Goal: Task Accomplishment & Management: Use online tool/utility

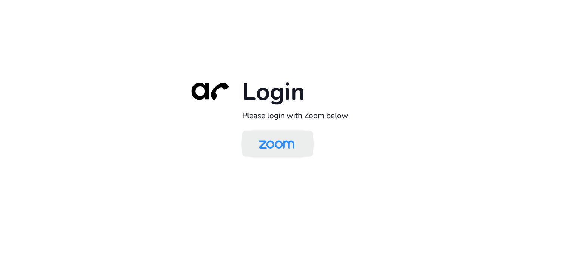
click at [266, 146] on img at bounding box center [277, 144] width 52 height 24
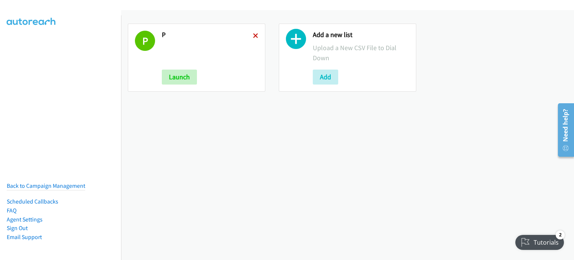
click at [253, 35] on icon at bounding box center [255, 36] width 5 height 5
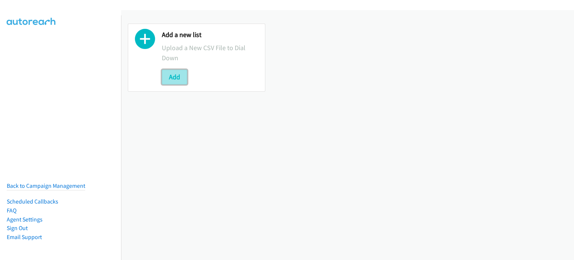
click at [177, 79] on button "Add" at bounding box center [174, 77] width 25 height 15
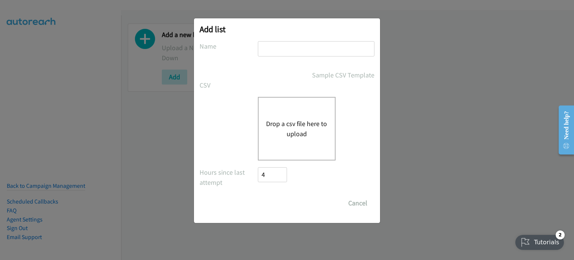
click at [315, 119] on button "Drop a csv file here to upload" at bounding box center [296, 129] width 61 height 20
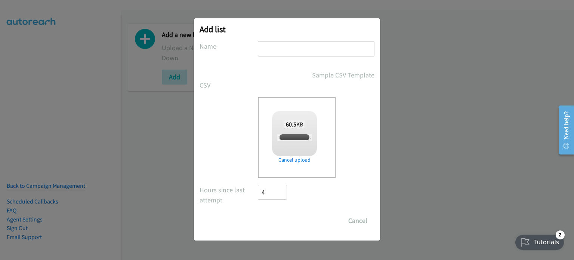
checkbox input "true"
click at [358, 214] on button "Cancel" at bounding box center [357, 220] width 33 height 15
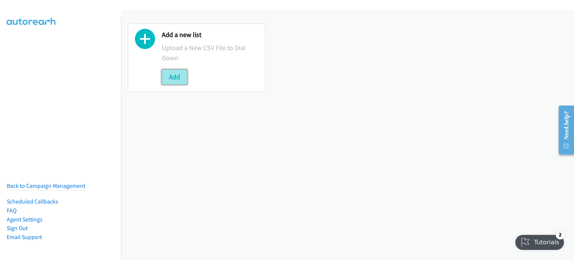
click at [181, 77] on button "Add" at bounding box center [174, 77] width 25 height 15
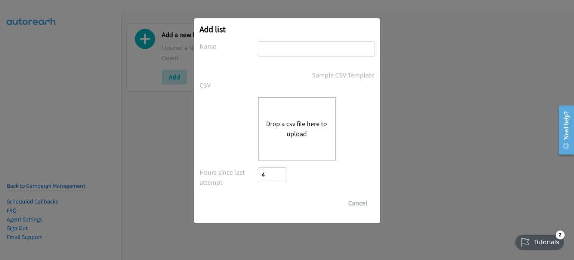
click at [306, 140] on div "Drop a csv file here to upload" at bounding box center [297, 129] width 78 height 64
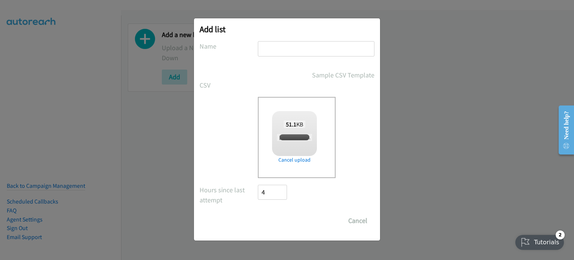
click at [285, 42] on input "text" at bounding box center [316, 48] width 117 height 15
checkbox input "true"
type input "A"
click at [264, 214] on input "Save List" at bounding box center [277, 220] width 39 height 15
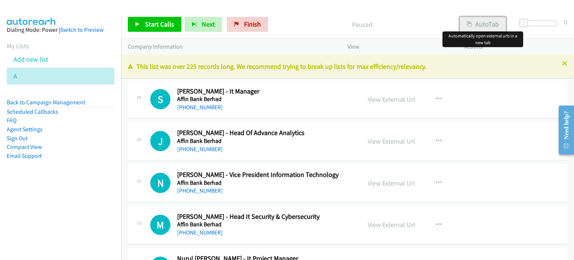
click at [475, 21] on button "AutoTab" at bounding box center [483, 24] width 46 height 15
click at [395, 100] on link "View External Url" at bounding box center [391, 99] width 47 height 9
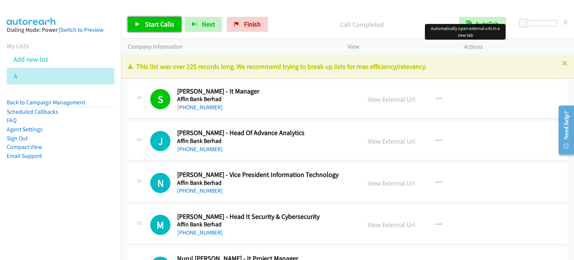
click at [160, 24] on span "Start Calls" at bounding box center [159, 24] width 29 height 9
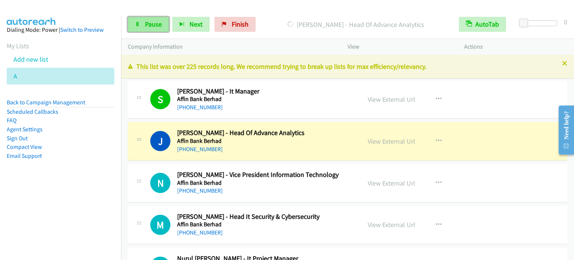
click at [156, 22] on span "Pause" at bounding box center [153, 24] width 17 height 9
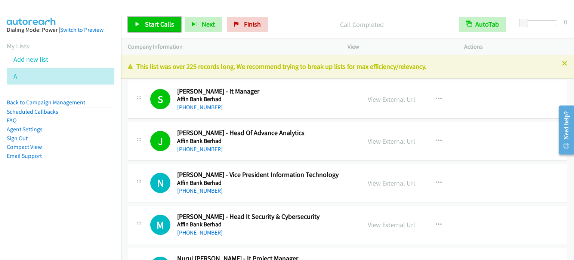
click at [159, 25] on span "Start Calls" at bounding box center [159, 24] width 29 height 9
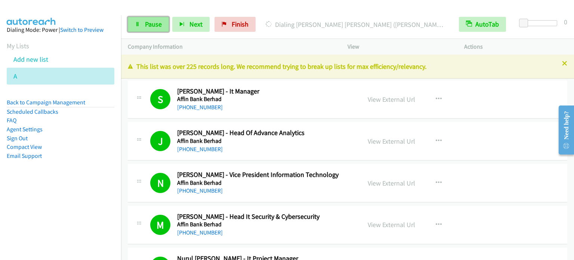
click at [144, 27] on link "Pause" at bounding box center [148, 24] width 41 height 15
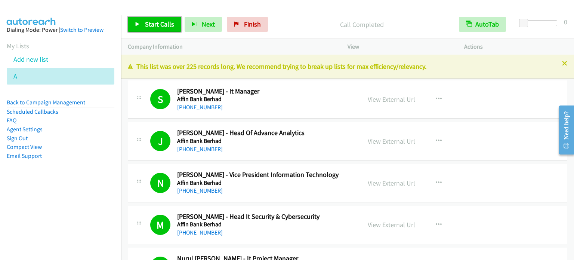
click at [157, 25] on span "Start Calls" at bounding box center [159, 24] width 29 height 9
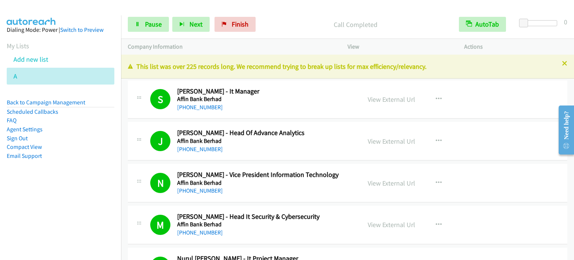
drag, startPoint x: 55, startPoint y: 174, endPoint x: 167, endPoint y: 12, distance: 197.6
click at [55, 174] on aside "Dialing Mode: Power | Switch to Preview My Lists Add new list A Back to Campaig…" at bounding box center [60, 104] width 121 height 179
click at [153, 24] on span "Pause" at bounding box center [153, 24] width 17 height 9
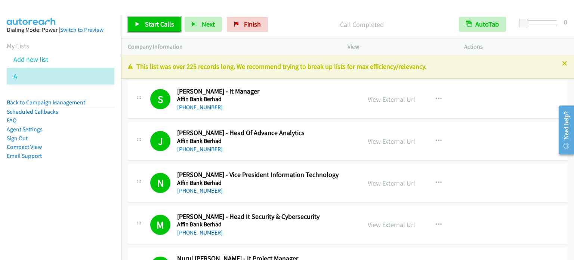
click at [166, 22] on span "Start Calls" at bounding box center [159, 24] width 29 height 9
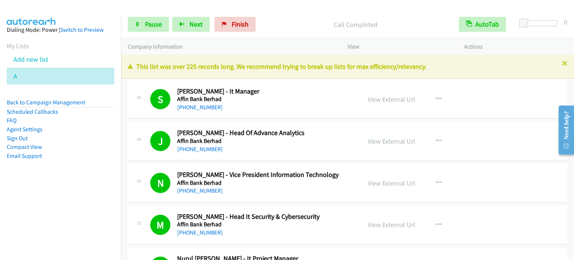
click at [87, 173] on aside "Dialing Mode: Power | Switch to Preview My Lists Add new list A Back to Campaig…" at bounding box center [60, 104] width 121 height 179
click at [152, 29] on link "Pause" at bounding box center [148, 24] width 41 height 15
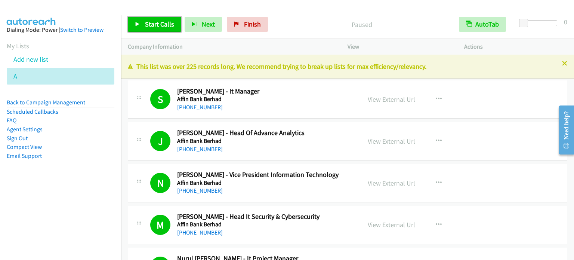
click at [152, 26] on span "Start Calls" at bounding box center [159, 24] width 29 height 9
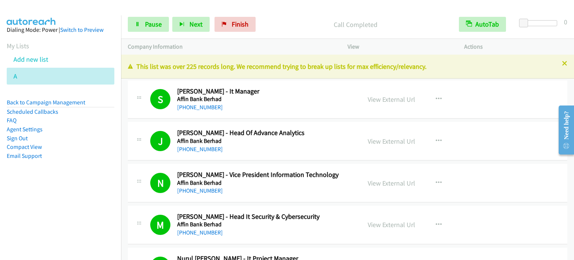
click at [82, 197] on nav "Dialing Mode: Power | Switch to Preview My Lists Add new list A Back to Campaig…" at bounding box center [61, 145] width 122 height 260
drag, startPoint x: 92, startPoint y: 173, endPoint x: 186, endPoint y: 9, distance: 189.1
click at [96, 163] on aside "Dialing Mode: Power | Switch to Preview My Lists Add new list A Back to Campaig…" at bounding box center [60, 104] width 121 height 179
click at [92, 163] on aside "Dialing Mode: Power | Switch to Preview My Lists Add new list A Back to Campaig…" at bounding box center [60, 104] width 121 height 179
click at [150, 26] on span "Pause" at bounding box center [153, 24] width 17 height 9
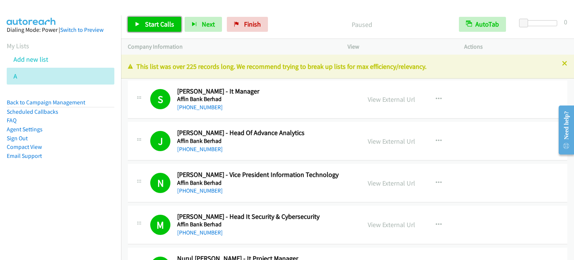
click at [151, 26] on span "Start Calls" at bounding box center [159, 24] width 29 height 9
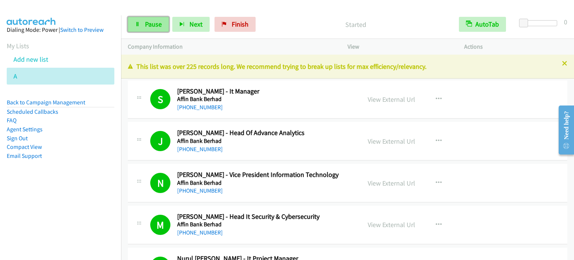
click at [151, 25] on span "Pause" at bounding box center [153, 24] width 17 height 9
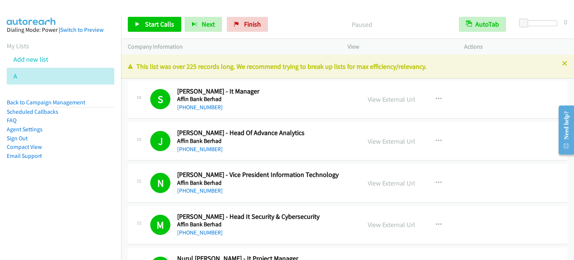
click at [100, 162] on aside "Dialing Mode: Power | Switch to Preview My Lists Add new list A Back to Campaig…" at bounding box center [60, 104] width 121 height 179
click at [157, 22] on span "Start Calls" at bounding box center [159, 24] width 29 height 9
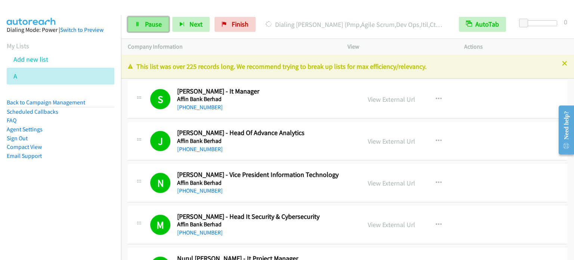
click at [145, 26] on span "Pause" at bounding box center [153, 24] width 17 height 9
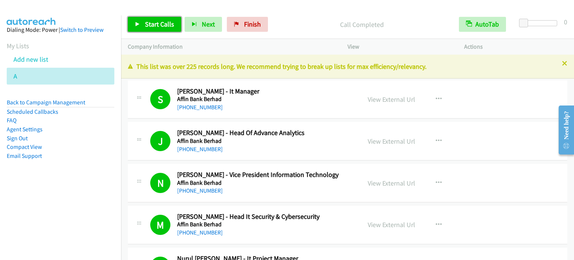
click at [160, 26] on span "Start Calls" at bounding box center [159, 24] width 29 height 9
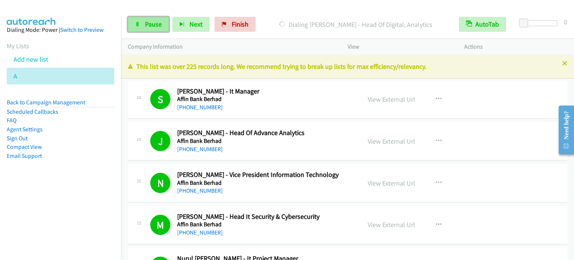
click at [156, 24] on span "Pause" at bounding box center [153, 24] width 17 height 9
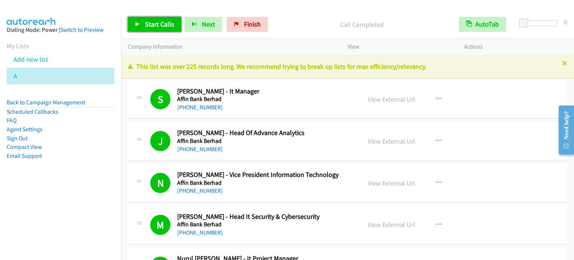
click at [166, 21] on span "Start Calls" at bounding box center [159, 24] width 29 height 9
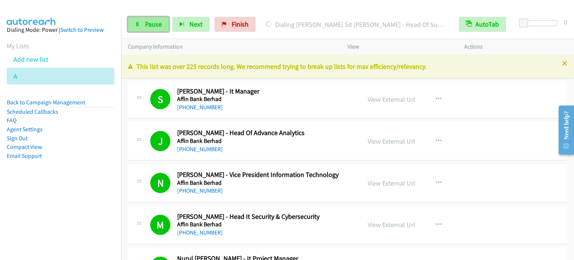
click at [140, 29] on link "Pause" at bounding box center [148, 24] width 41 height 15
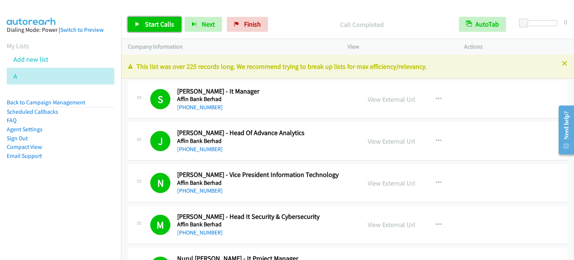
click at [158, 22] on span "Start Calls" at bounding box center [159, 24] width 29 height 9
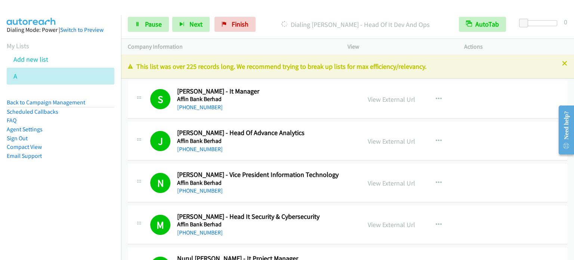
click at [88, 172] on aside "Dialing Mode: Power | Switch to Preview My Lists Add new list A Back to Campaig…" at bounding box center [60, 104] width 121 height 179
click at [151, 22] on span "Pause" at bounding box center [153, 24] width 17 height 9
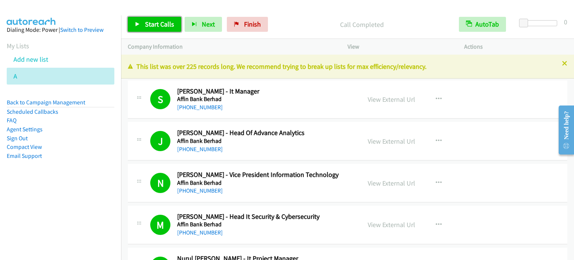
click at [162, 20] on span "Start Calls" at bounding box center [159, 24] width 29 height 9
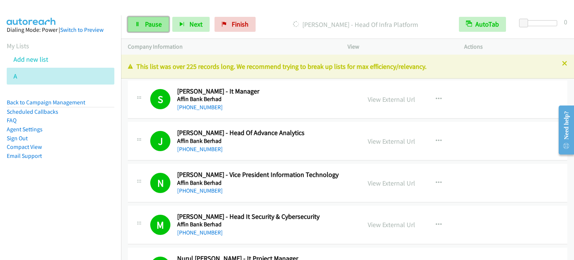
click at [166, 19] on link "Pause" at bounding box center [148, 24] width 41 height 15
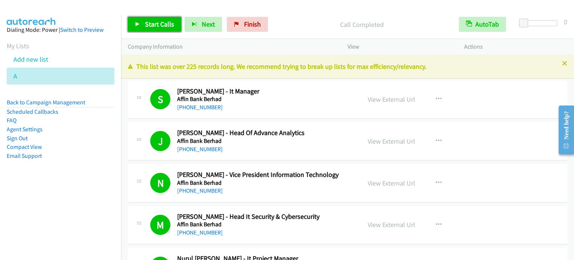
click at [145, 29] on link "Start Calls" at bounding box center [154, 24] width 53 height 15
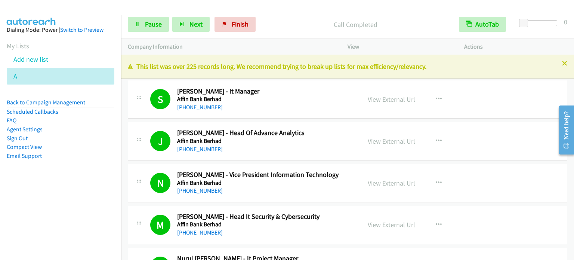
click at [113, 137] on aside "Dialing Mode: Power | Switch to Preview My Lists Add new list A Back to Campaig…" at bounding box center [60, 104] width 121 height 179
drag, startPoint x: 159, startPoint y: 23, endPoint x: 163, endPoint y: 35, distance: 13.1
click at [159, 23] on span "Pause" at bounding box center [153, 24] width 17 height 9
drag, startPoint x: 73, startPoint y: 171, endPoint x: 165, endPoint y: 60, distance: 143.5
click at [73, 171] on aside "Dialing Mode: Power | Switch to Preview My Lists Add new list A Back to Campaig…" at bounding box center [60, 104] width 121 height 179
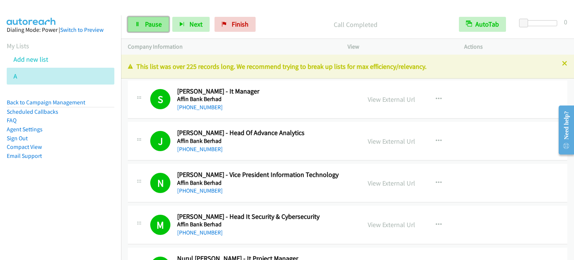
click at [148, 30] on link "Pause" at bounding box center [148, 24] width 41 height 15
click at [146, 25] on span "Pause" at bounding box center [153, 24] width 17 height 9
